Goal: Transaction & Acquisition: Purchase product/service

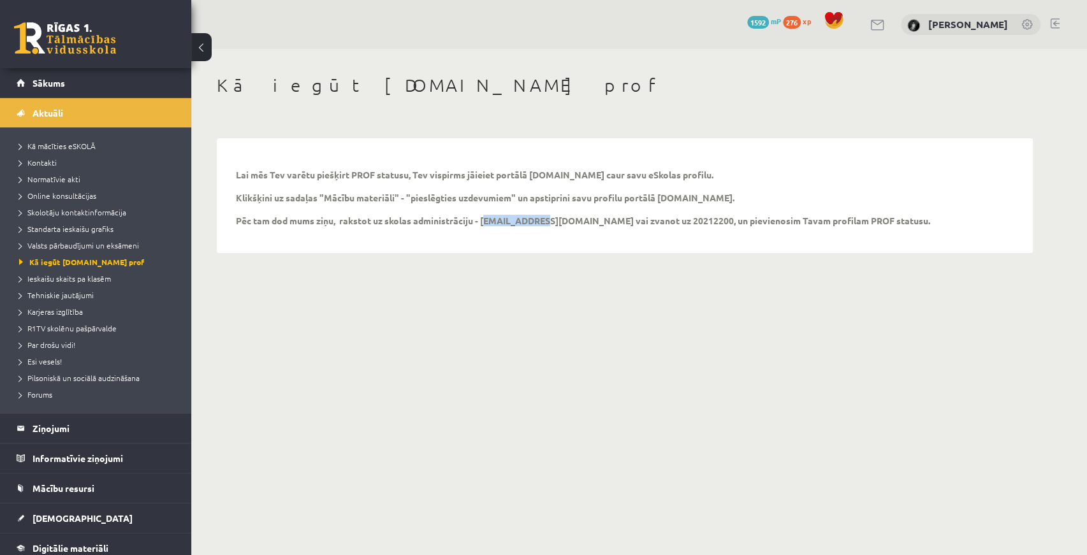
drag, startPoint x: 0, startPoint y: 0, endPoint x: 924, endPoint y: 27, distance: 924.5
click at [920, 27] on img at bounding box center [913, 25] width 13 height 13
click at [920, 23] on img at bounding box center [913, 25] width 13 height 13
click at [56, 82] on span "Sākums" at bounding box center [49, 82] width 33 height 11
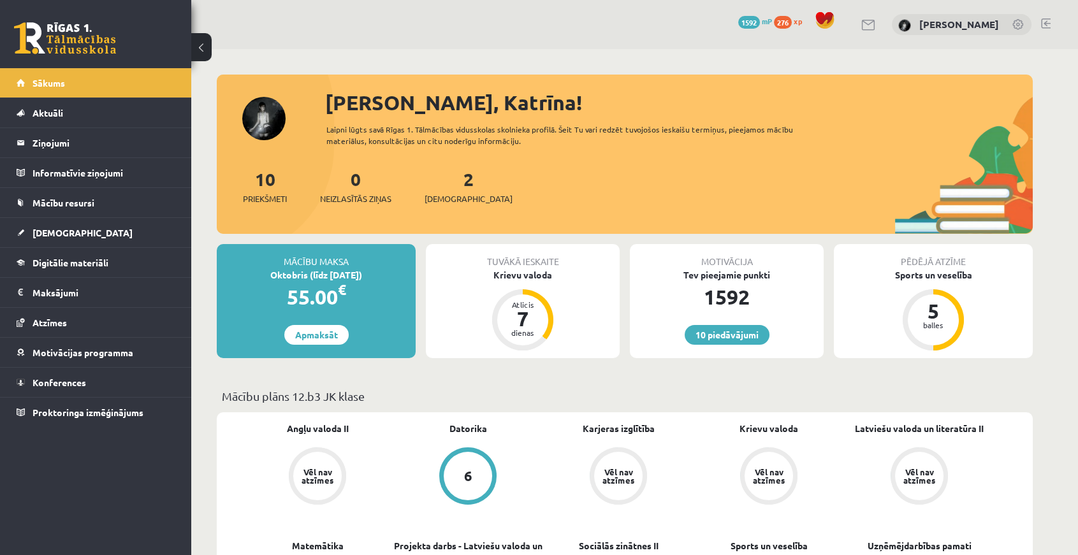
click at [306, 272] on div "Oktobris (līdz 15.10.25)" at bounding box center [316, 274] width 199 height 13
drag, startPoint x: 328, startPoint y: 272, endPoint x: 372, endPoint y: 267, distance: 43.7
click at [372, 267] on div "Mācību maksa Oktobris (līdz 15.10.25) 55.00 € Apmaksāt" at bounding box center [316, 301] width 199 height 114
click at [367, 276] on div "Oktobris (līdz 15.10.25)" at bounding box center [316, 274] width 199 height 13
click at [319, 334] on link "Apmaksāt" at bounding box center [316, 335] width 64 height 20
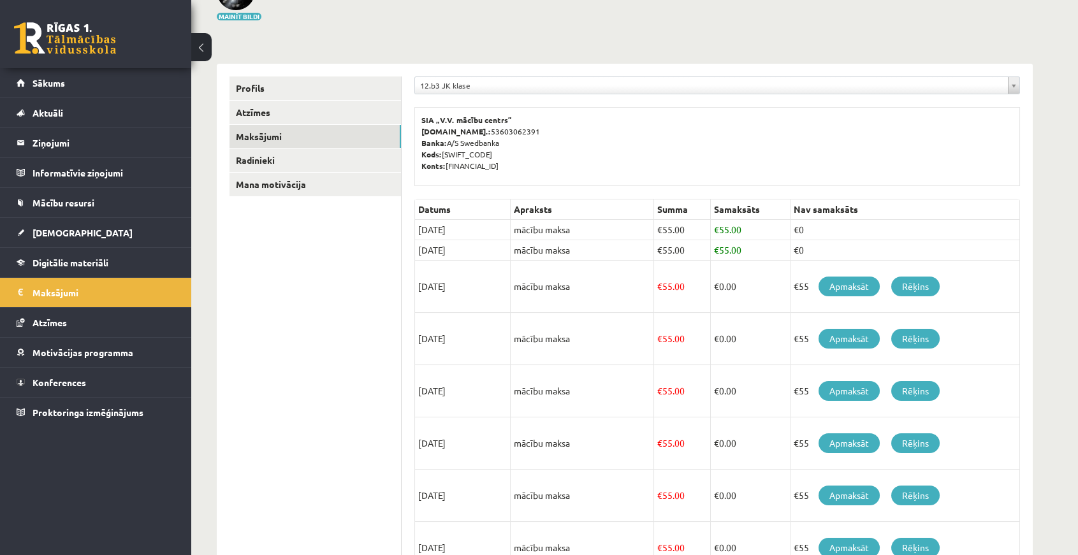
scroll to position [115, 0]
